Goal: Obtain resource: Download file/media

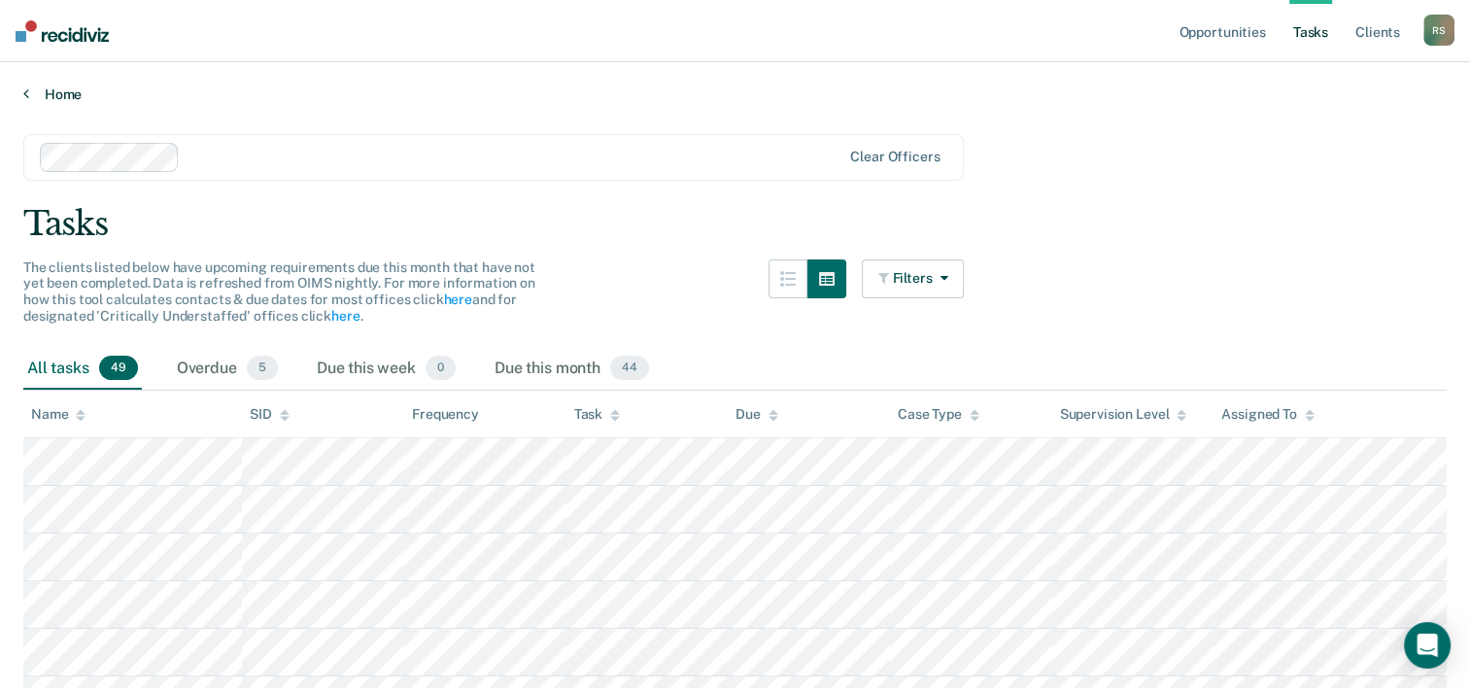
click at [58, 91] on link "Home" at bounding box center [735, 94] width 1424 height 17
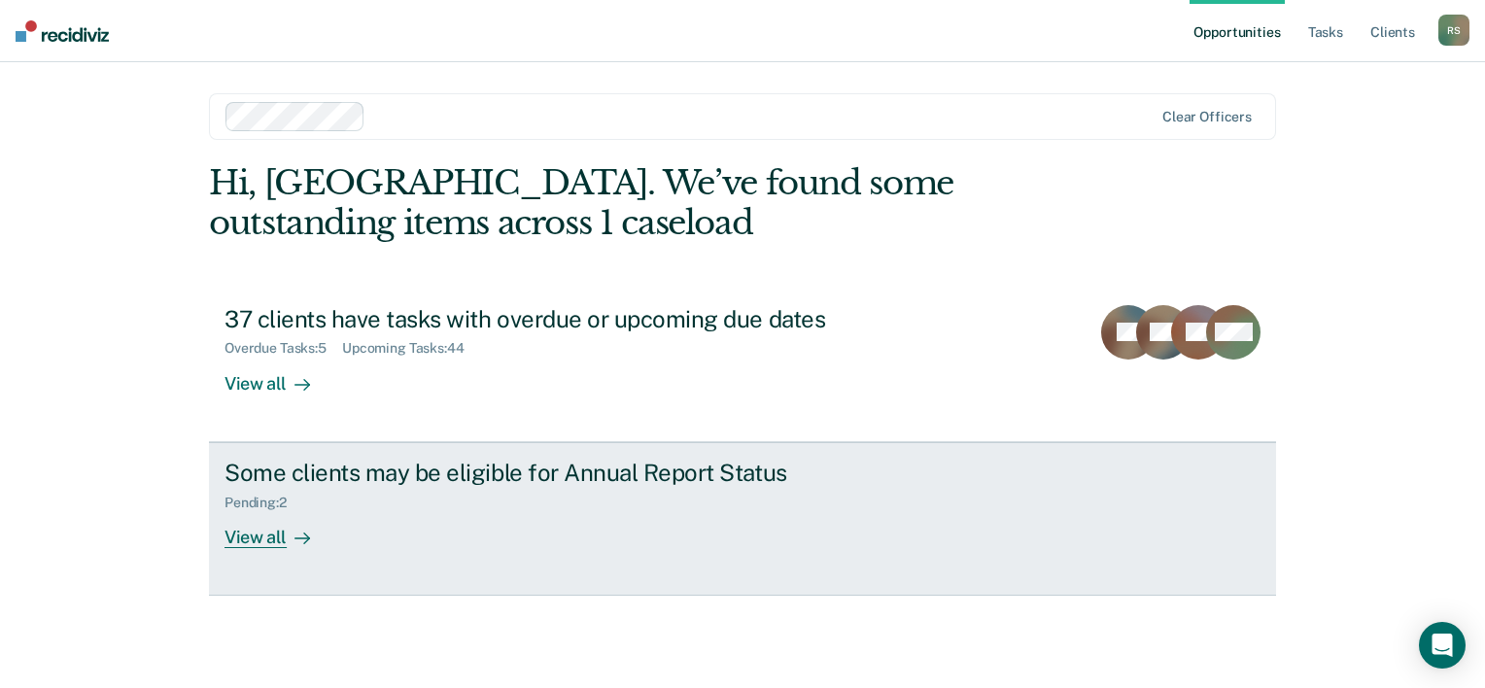
click at [260, 540] on div "View all" at bounding box center [278, 529] width 109 height 38
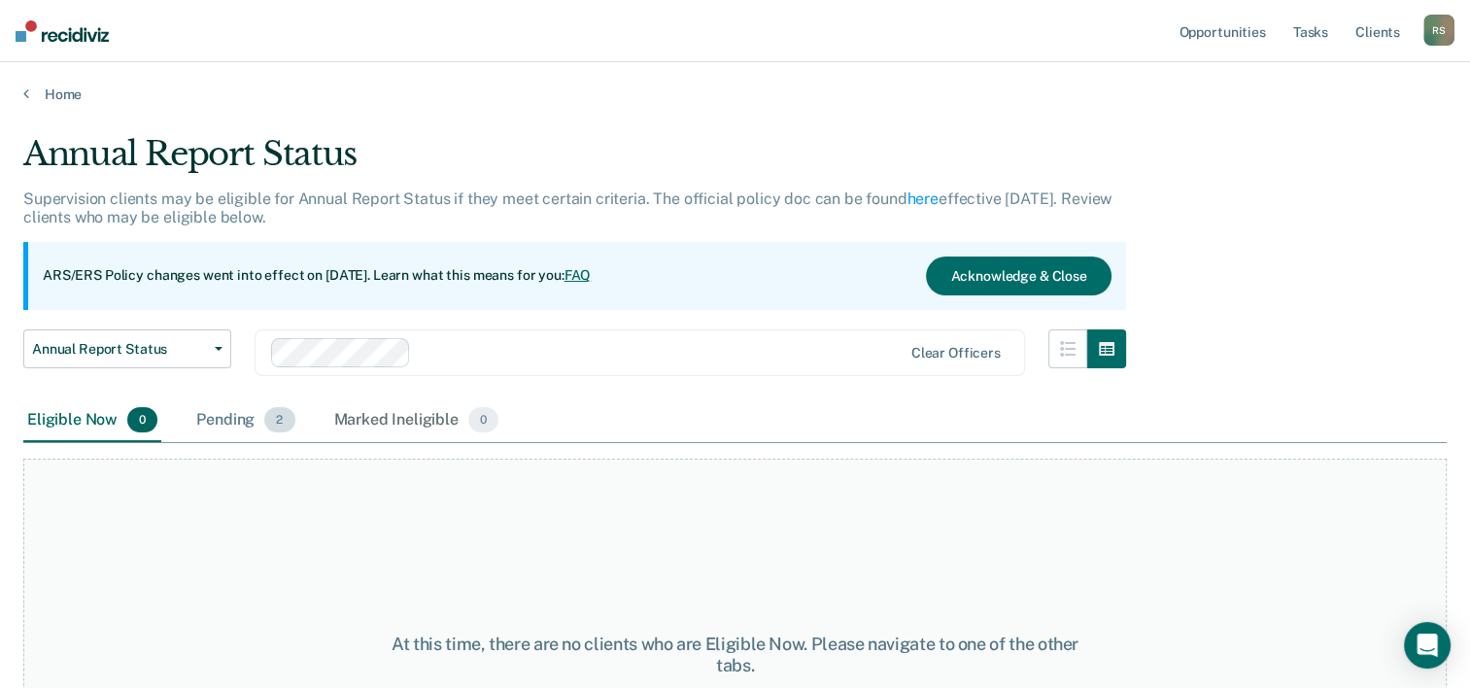
click at [247, 419] on div "Pending 2" at bounding box center [245, 420] width 106 height 43
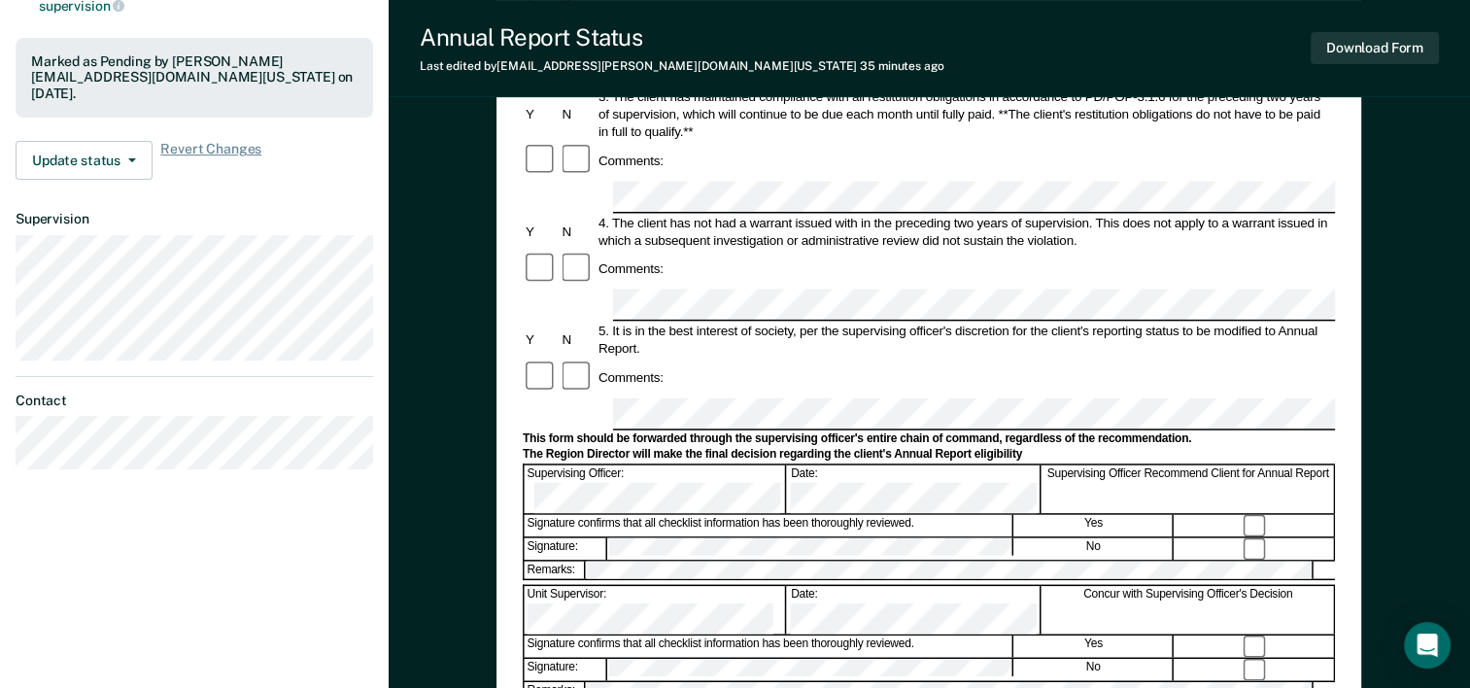
scroll to position [486, 0]
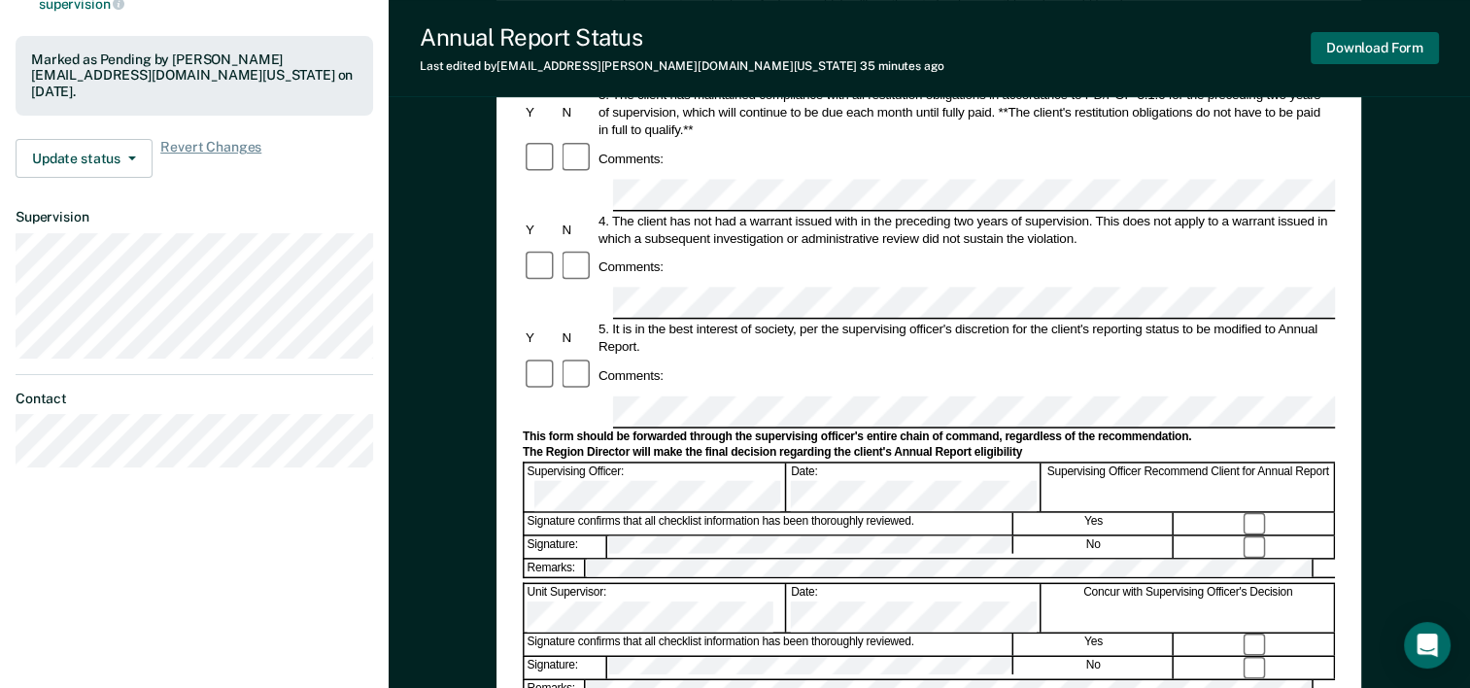
click at [1395, 52] on button "Download Form" at bounding box center [1375, 48] width 128 height 32
